Goal: Use online tool/utility: Utilize a website feature to perform a specific function

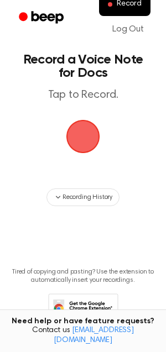
click at [89, 139] on span "button" at bounding box center [83, 137] width 34 height 34
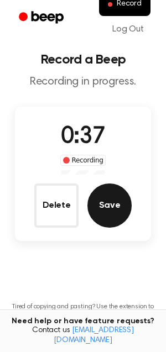
click at [115, 217] on button "Save" at bounding box center [109, 206] width 44 height 44
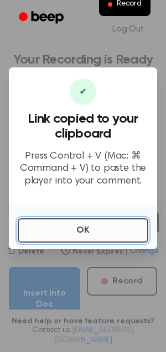
click at [100, 228] on button "OK" at bounding box center [83, 231] width 131 height 24
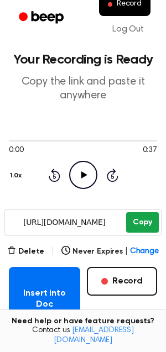
click at [142, 215] on button "Copy" at bounding box center [142, 222] width 33 height 20
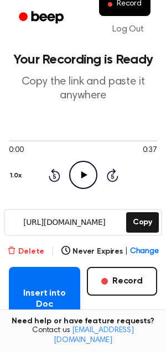
click at [39, 246] on button "Delete" at bounding box center [25, 252] width 37 height 12
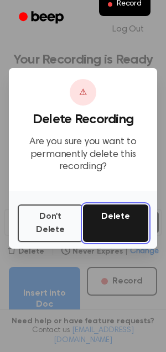
click at [101, 226] on button "Delete" at bounding box center [115, 224] width 65 height 38
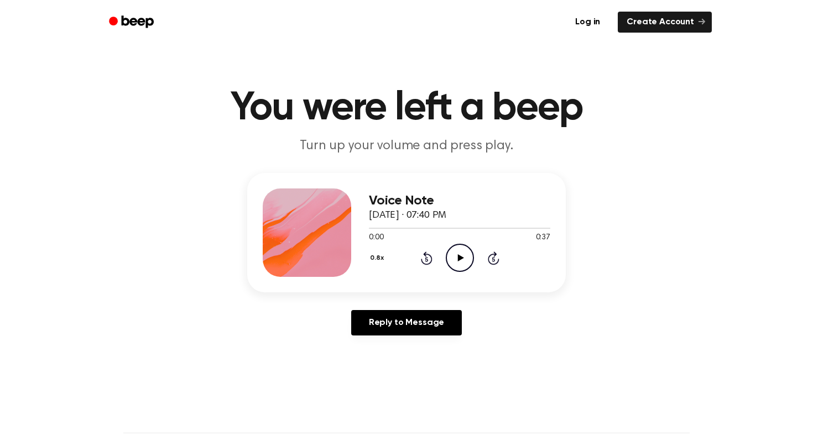
click at [462, 259] on icon "Play Audio" at bounding box center [460, 258] width 28 height 28
click at [373, 261] on button "0.8x" at bounding box center [378, 258] width 19 height 19
click at [393, 328] on span "1.0x" at bounding box center [387, 325] width 14 height 12
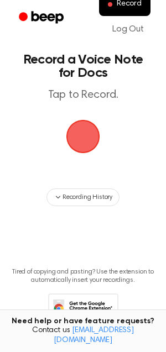
click at [86, 136] on span "button" at bounding box center [82, 136] width 31 height 31
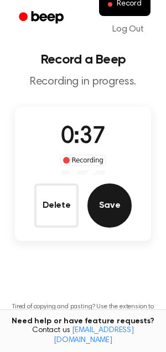
click at [118, 207] on button "Save" at bounding box center [109, 206] width 44 height 44
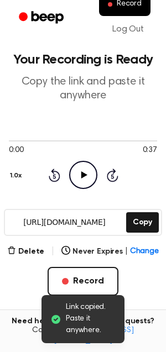
click at [86, 181] on icon "Play Audio" at bounding box center [83, 175] width 28 height 28
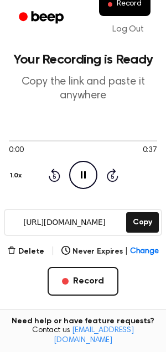
click at [84, 175] on icon "Pause Audio" at bounding box center [83, 175] width 28 height 28
click at [84, 175] on icon at bounding box center [84, 174] width 6 height 7
click at [114, 175] on icon "Skip 5 seconds" at bounding box center [112, 175] width 12 height 14
click at [115, 174] on icon "Skip 5 seconds" at bounding box center [112, 175] width 12 height 14
click at [53, 173] on icon at bounding box center [55, 175] width 12 height 13
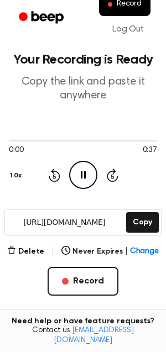
click at [30, 145] on div "0:00 0:37" at bounding box center [83, 151] width 148 height 12
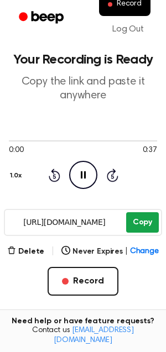
click at [142, 221] on button "Copy" at bounding box center [142, 222] width 33 height 20
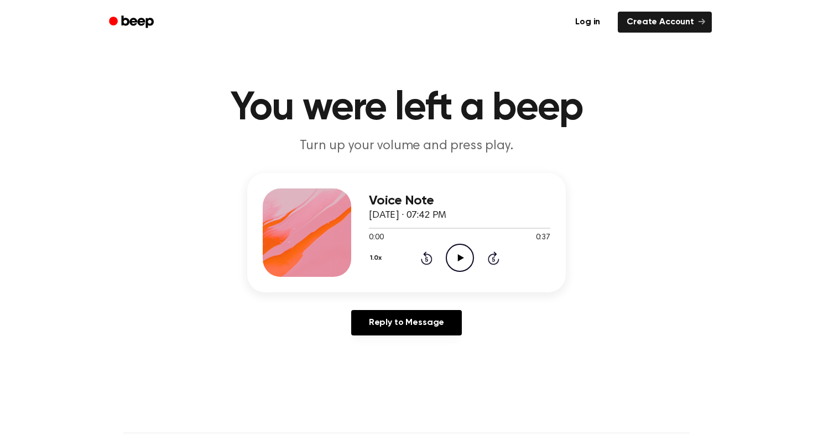
click at [460, 261] on icon "Play Audio" at bounding box center [460, 258] width 28 height 28
